Goal: Navigation & Orientation: Find specific page/section

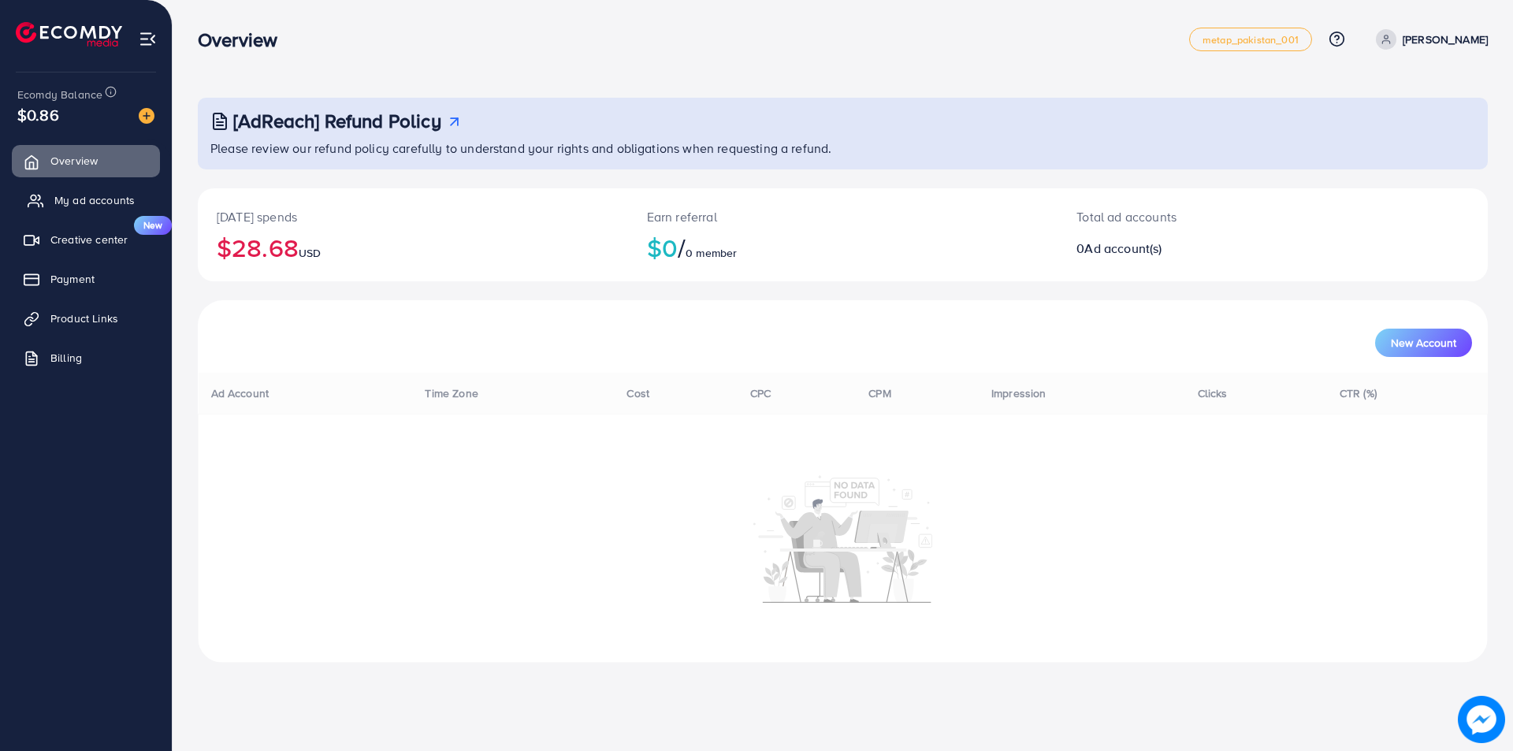
click at [76, 200] on span "My ad accounts" at bounding box center [94, 200] width 80 height 16
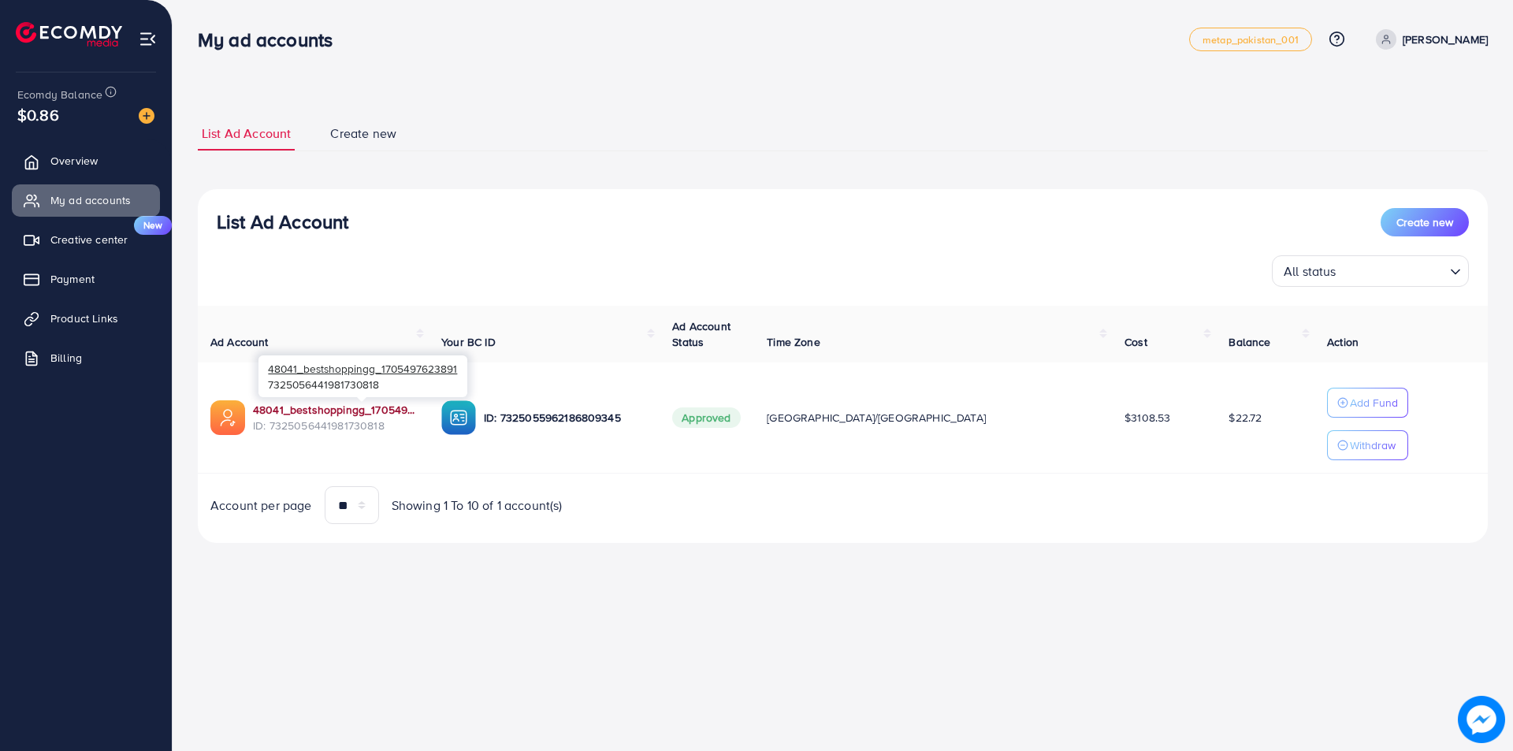
click at [341, 405] on link "48041_bestshoppingg_1705497623891" at bounding box center [334, 410] width 163 height 16
